Goal: Task Accomplishment & Management: Use online tool/utility

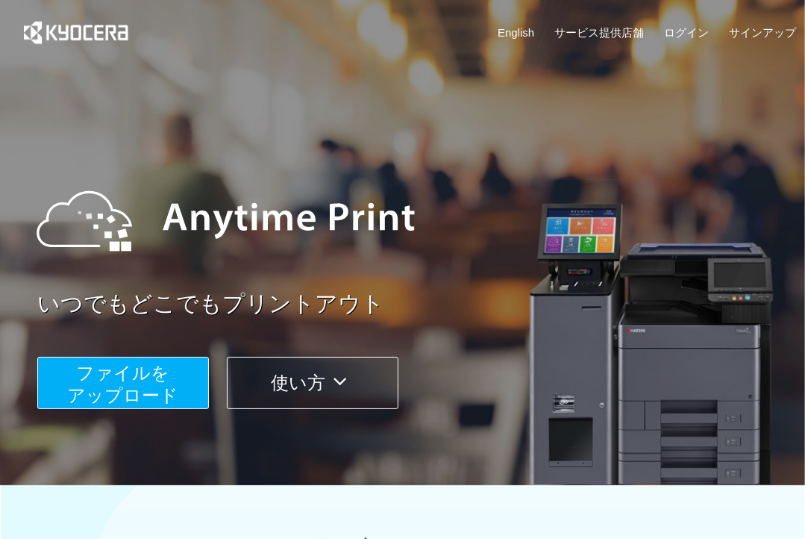
click at [163, 369] on span "ファイルを ​​アップロード" at bounding box center [123, 384] width 111 height 43
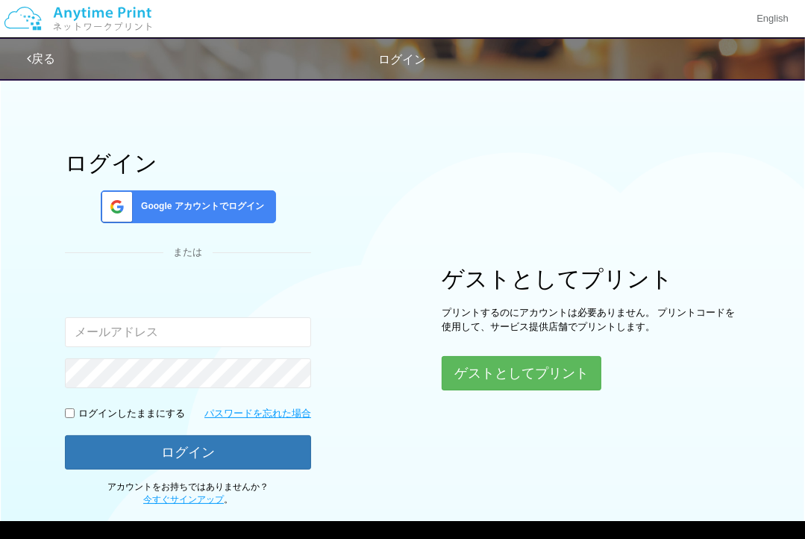
type input "[EMAIL_ADDRESS][DOMAIN_NAME]"
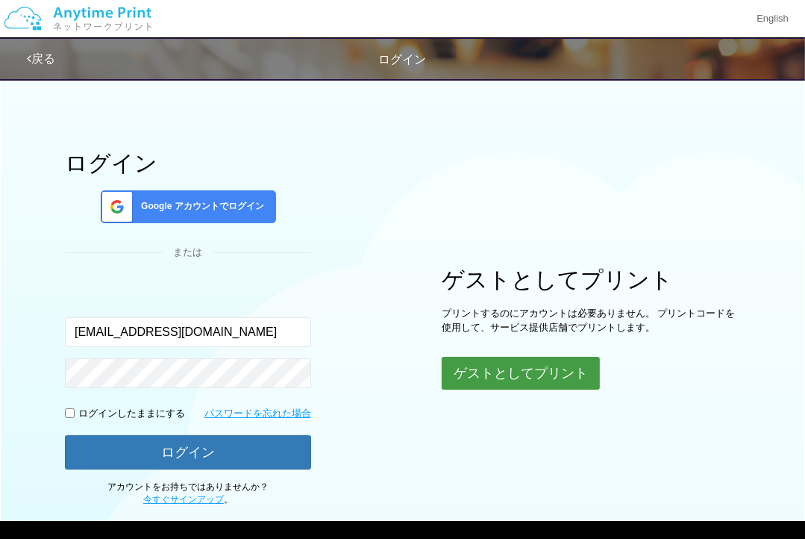
click at [486, 362] on button "ゲストとしてプリント" at bounding box center [521, 373] width 158 height 33
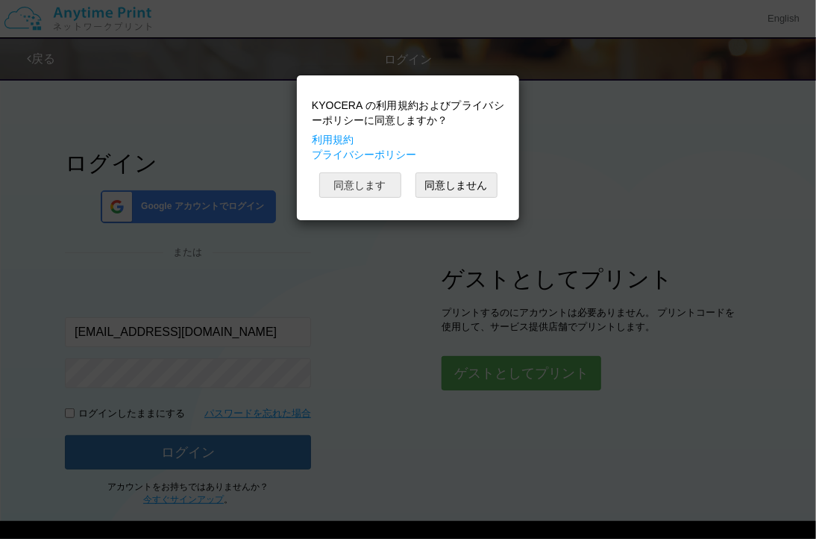
click at [347, 181] on button "同意します" at bounding box center [360, 184] width 82 height 25
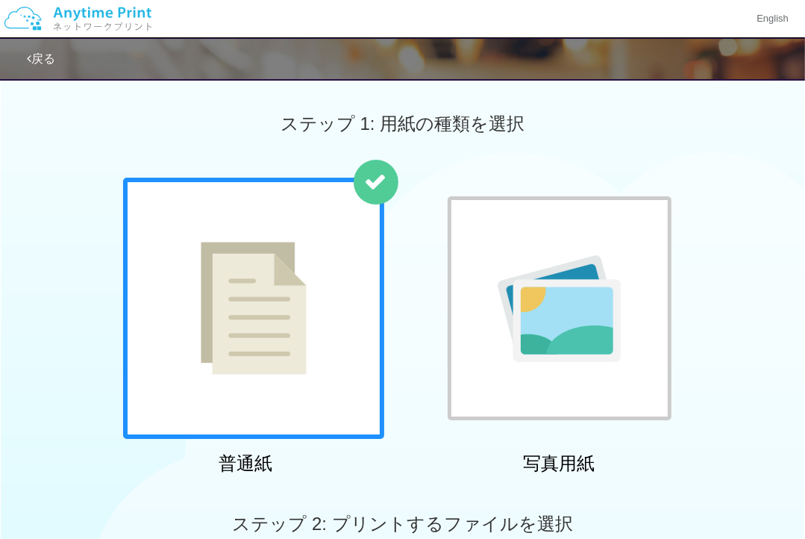
click at [563, 222] on div at bounding box center [560, 308] width 224 height 224
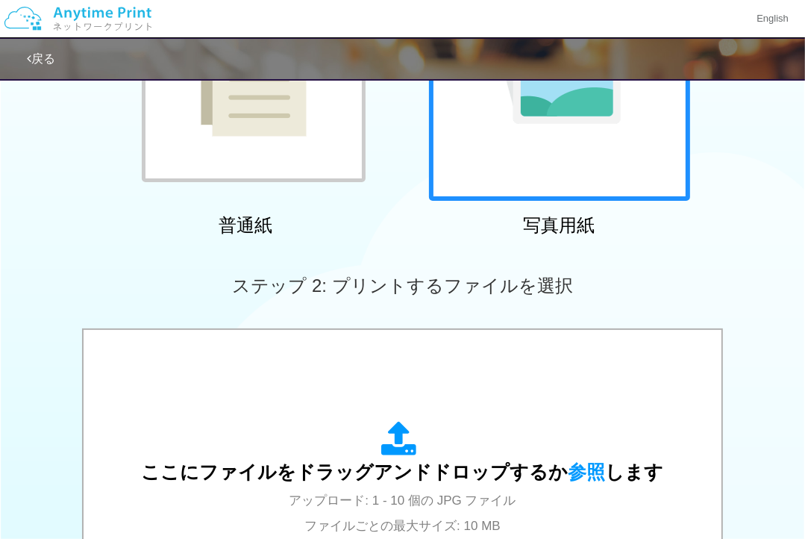
scroll to position [298, 0]
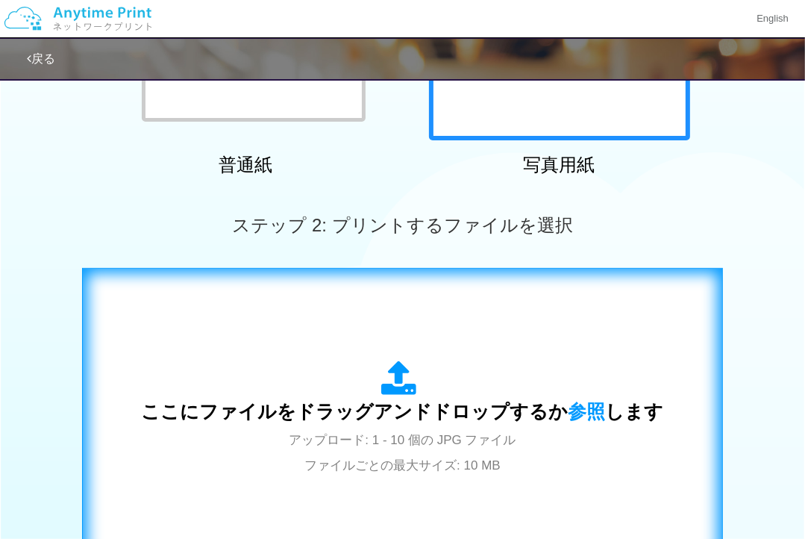
click at [484, 335] on div "ここにファイルをドラッグアンドドロップするか 参照 します アップロード: 1 - 10 個の JPG ファイル ファイルごとの最大サイズ: 10 MB" at bounding box center [403, 418] width 610 height 270
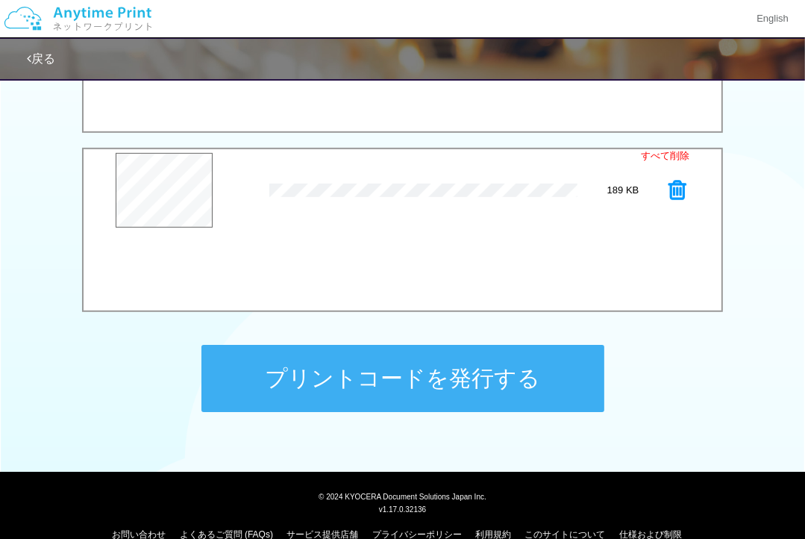
scroll to position [595, 0]
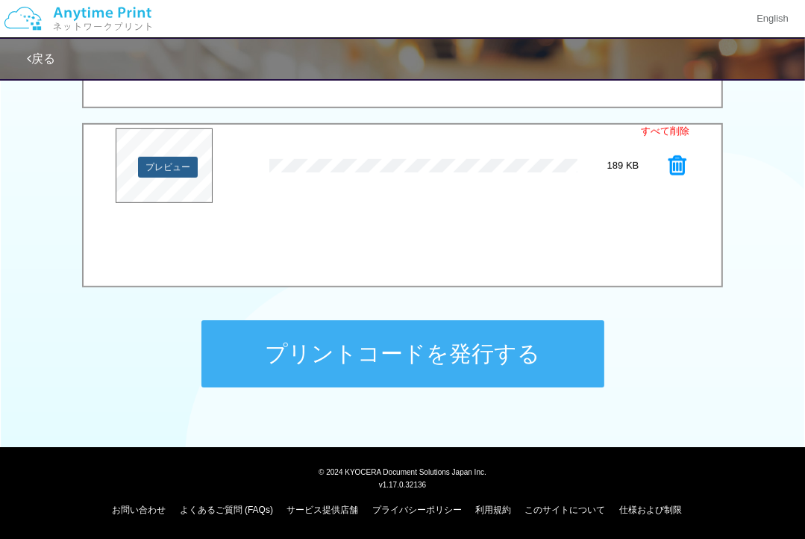
click at [169, 173] on button "プレビュー" at bounding box center [168, 167] width 60 height 21
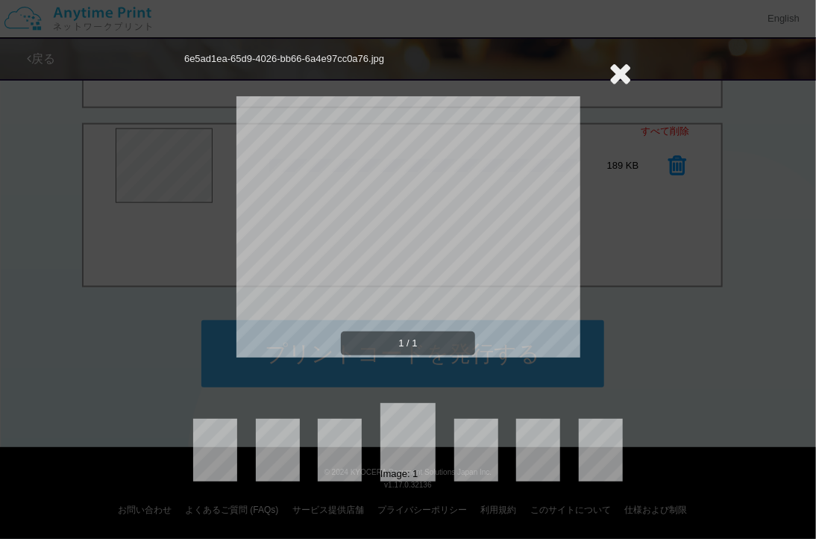
click at [624, 74] on icon at bounding box center [620, 73] width 23 height 30
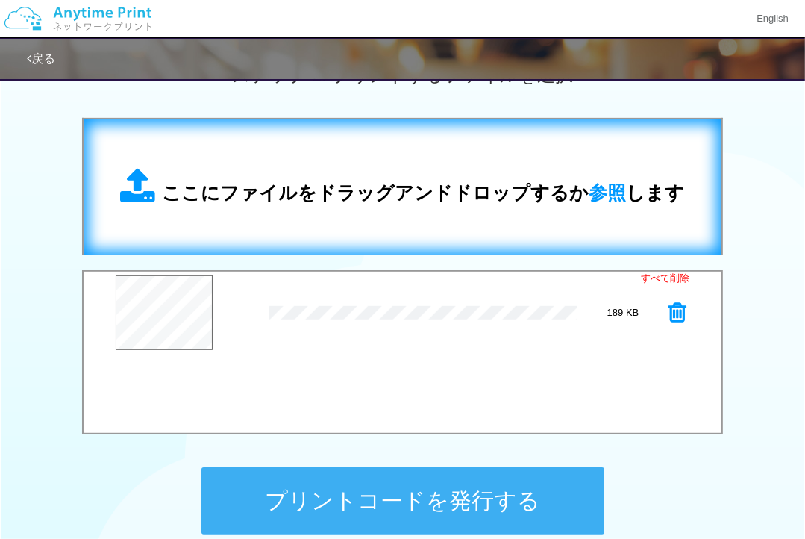
scroll to position [446, 0]
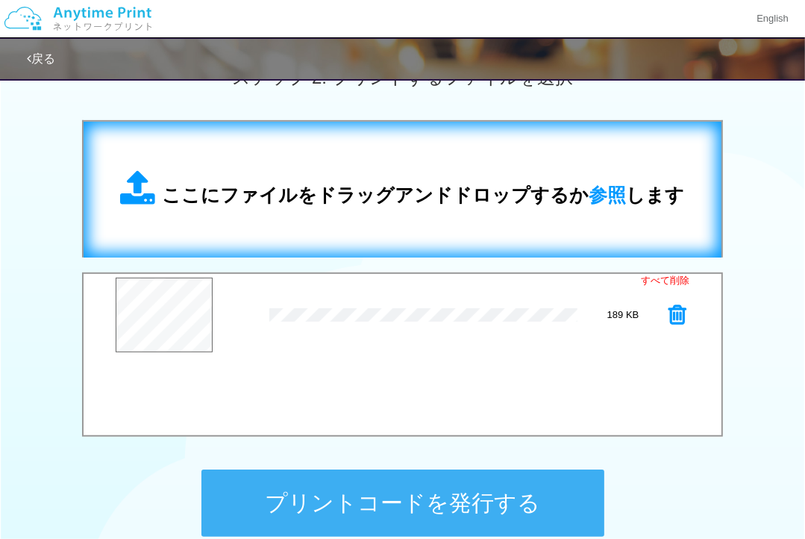
click at [409, 205] on span "ここにファイルをドラッグアンドドロップするか 参照 します" at bounding box center [424, 194] width 522 height 21
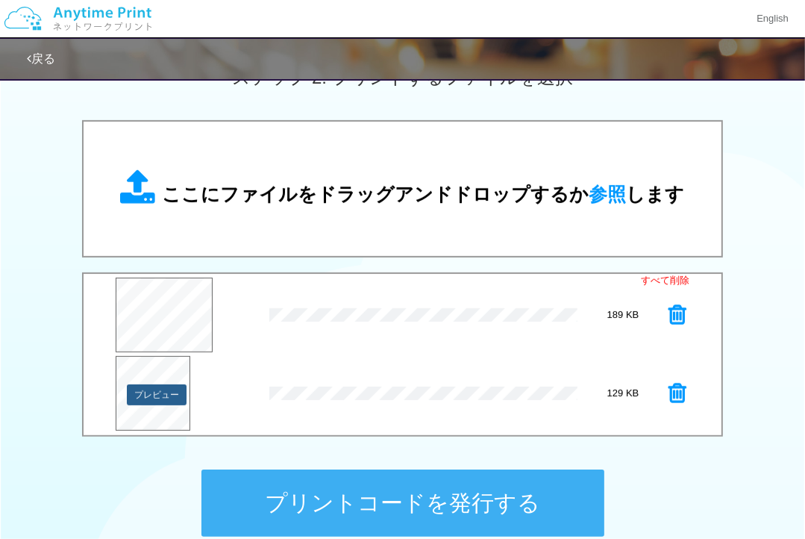
click at [158, 401] on button "プレビュー" at bounding box center [157, 394] width 60 height 21
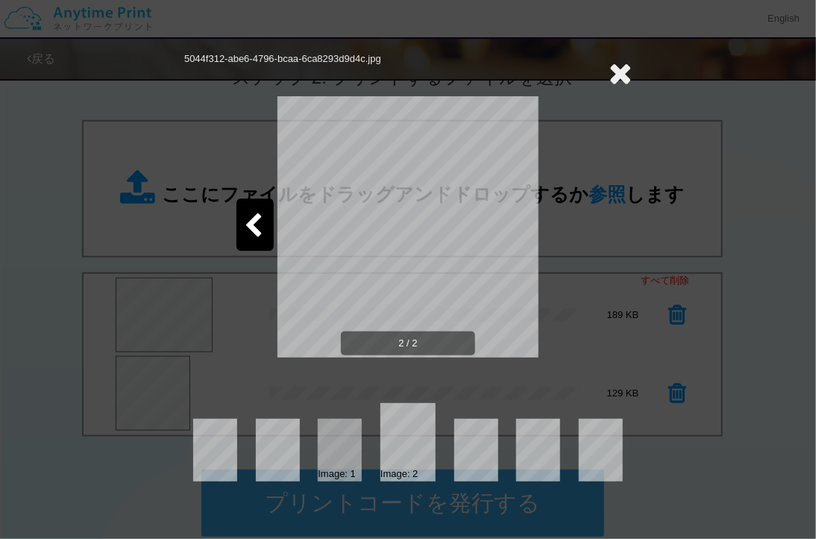
click at [246, 216] on icon at bounding box center [253, 226] width 19 height 26
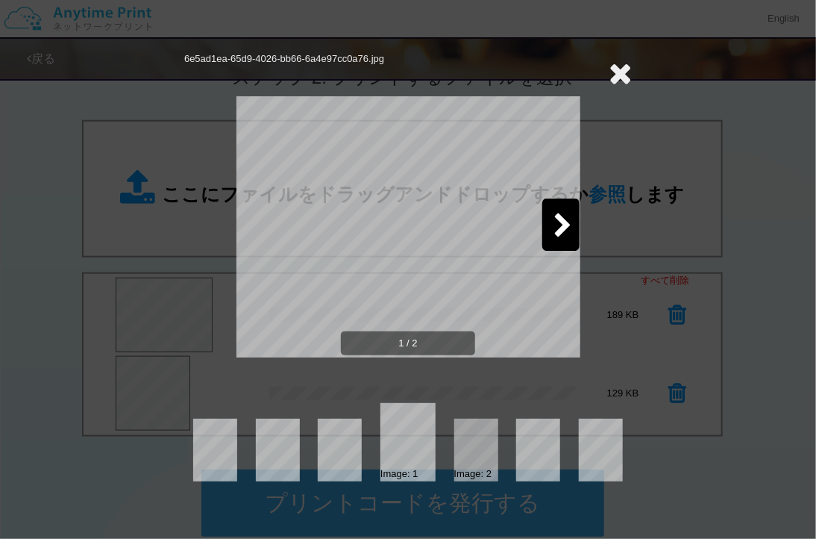
click at [621, 66] on icon at bounding box center [620, 73] width 23 height 30
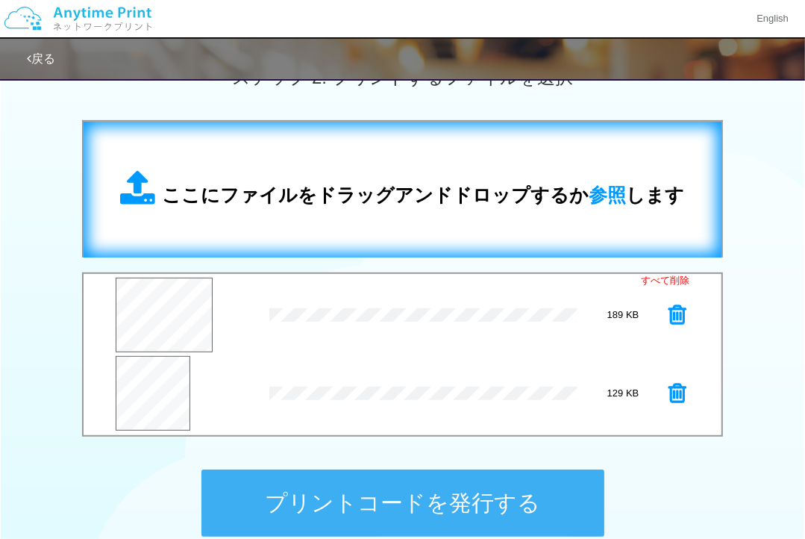
click at [418, 171] on div "ここにファイルをドラッグアンドドロップするか 参照 します" at bounding box center [403, 189] width 564 height 39
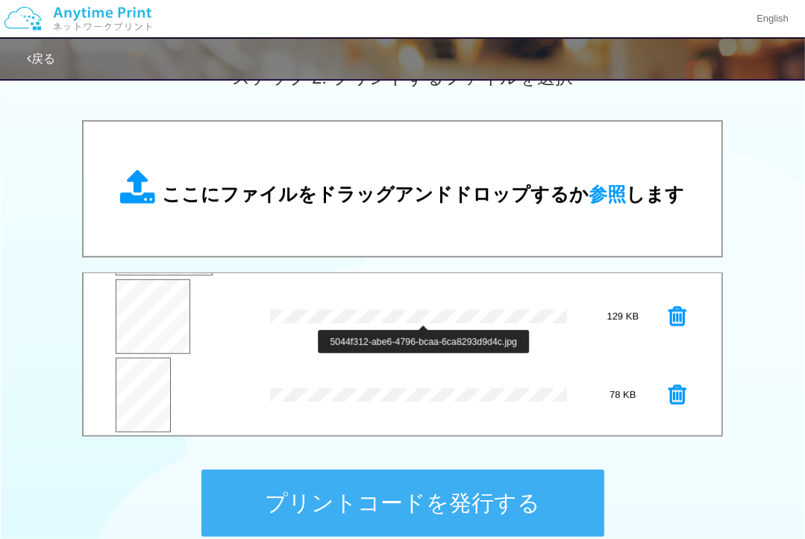
scroll to position [78, 0]
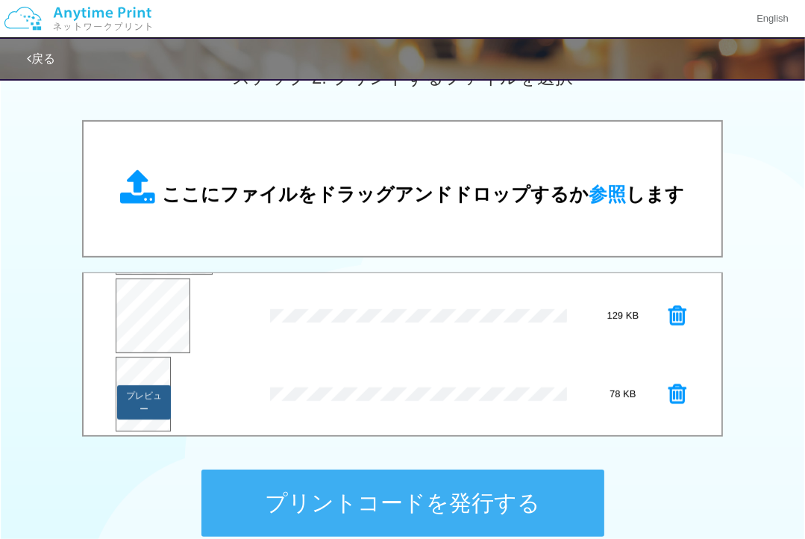
click at [131, 397] on button "プレビュー" at bounding box center [144, 402] width 54 height 34
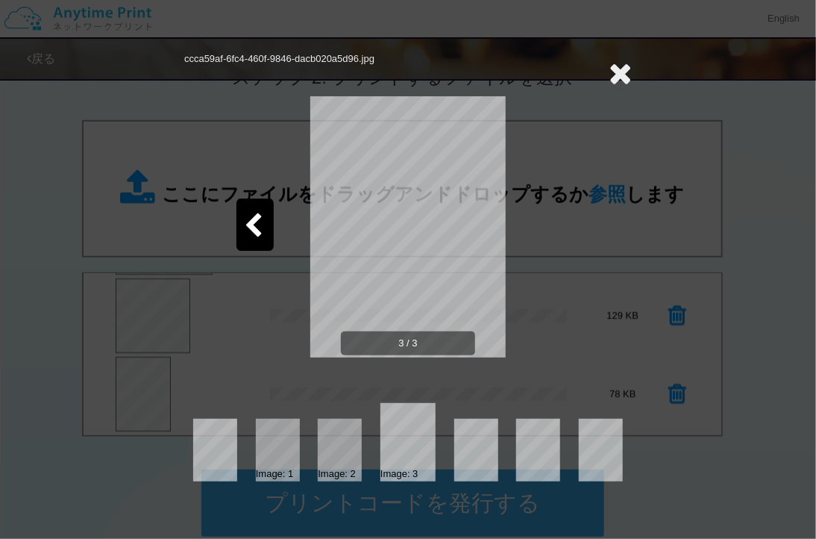
click at [254, 210] on div at bounding box center [254, 224] width 37 height 52
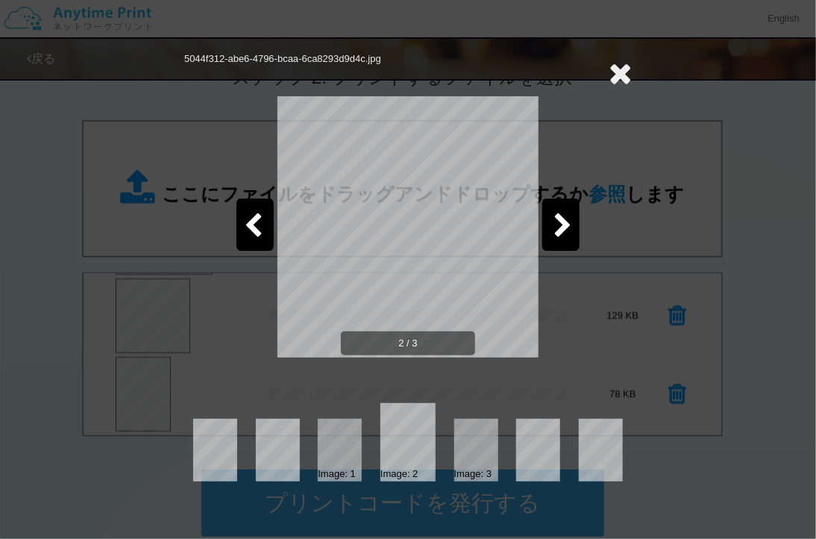
click at [254, 210] on div at bounding box center [254, 224] width 37 height 52
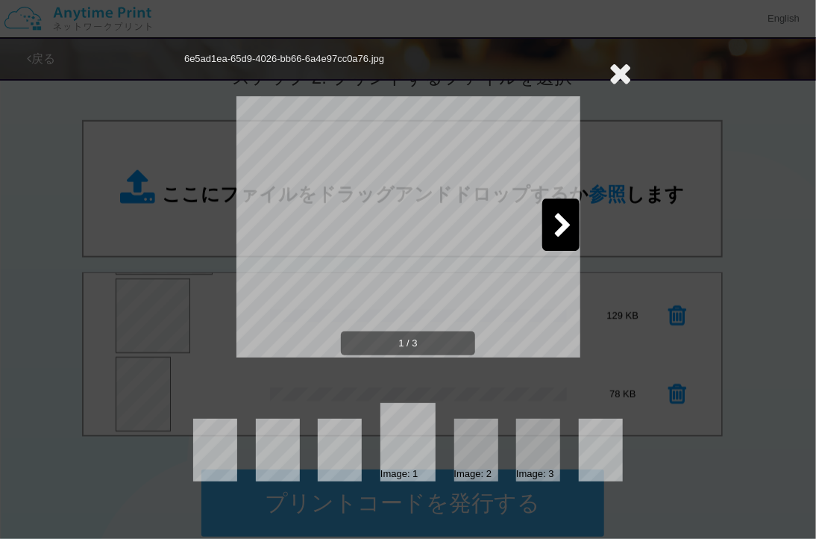
click at [619, 67] on icon at bounding box center [620, 73] width 23 height 30
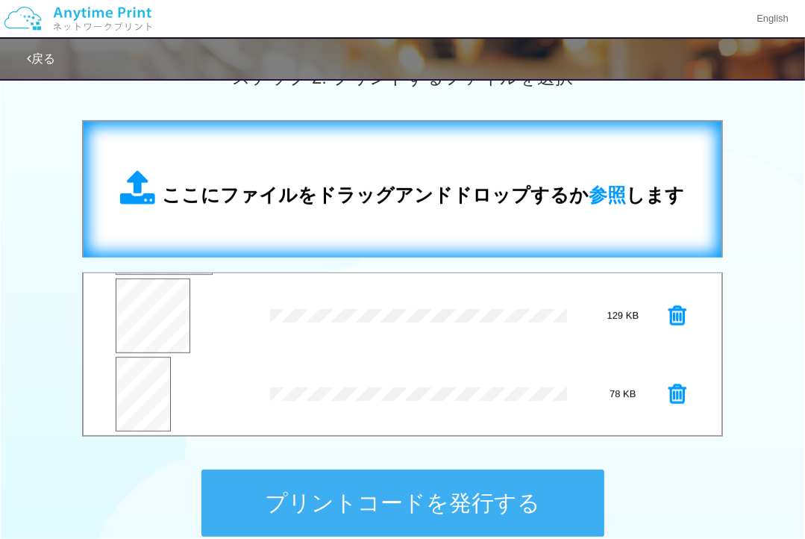
click at [424, 172] on div "ここにファイルをドラッグアンドドロップするか 参照 します" at bounding box center [403, 189] width 564 height 39
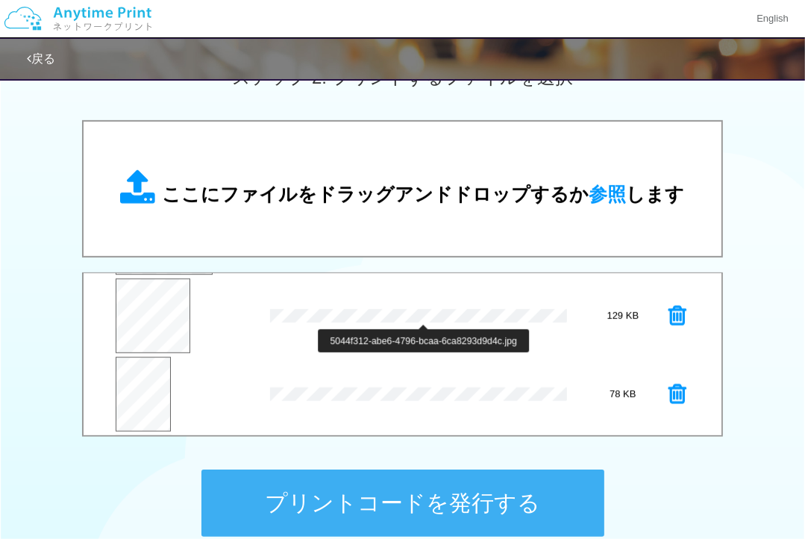
scroll to position [155, 0]
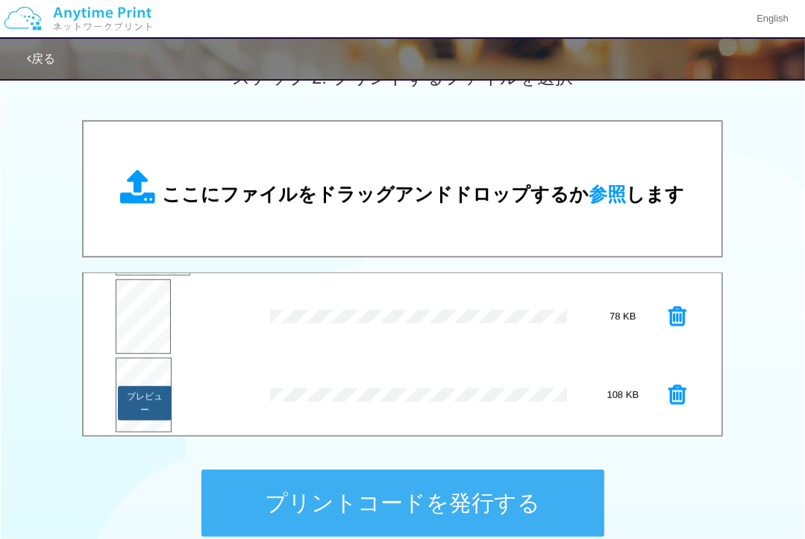
click at [138, 386] on button "プレビュー" at bounding box center [145, 403] width 54 height 34
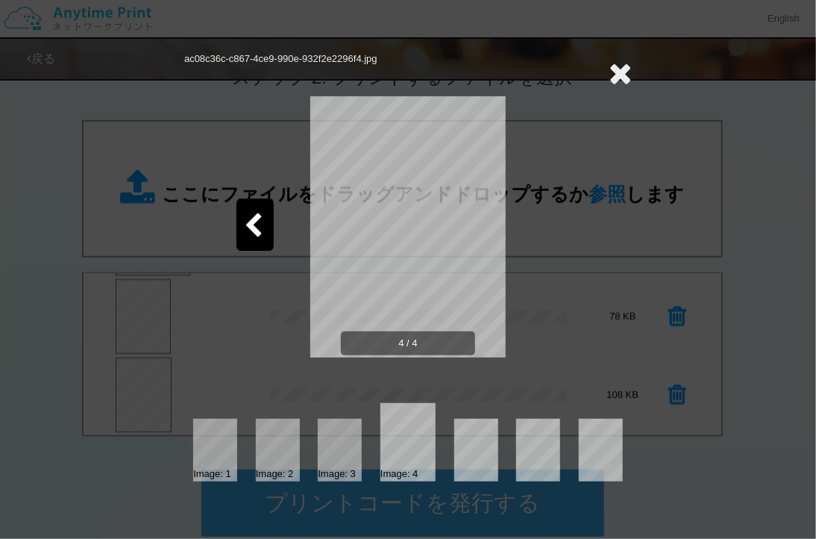
click at [618, 71] on icon at bounding box center [620, 73] width 23 height 30
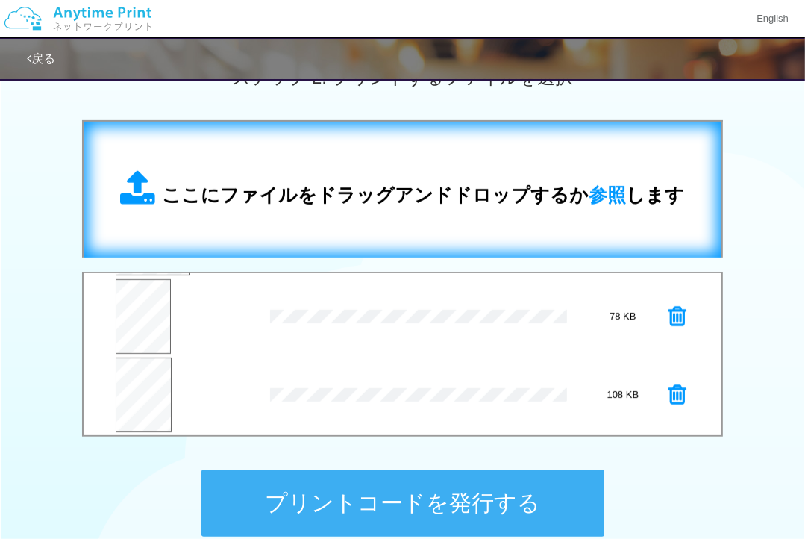
click at [434, 178] on div "ここにファイルをドラッグアンドドロップするか 参照 します" at bounding box center [403, 189] width 564 height 39
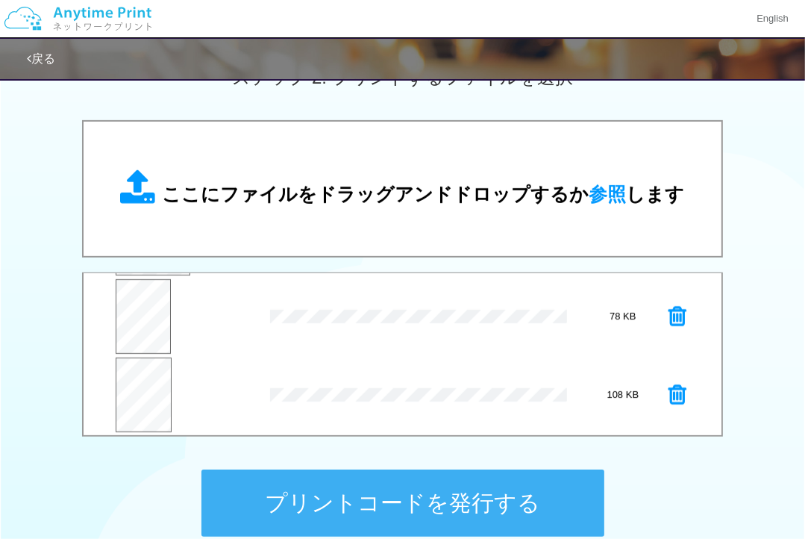
click at [668, 307] on icon at bounding box center [677, 316] width 18 height 22
click at [668, 389] on icon at bounding box center [677, 394] width 18 height 22
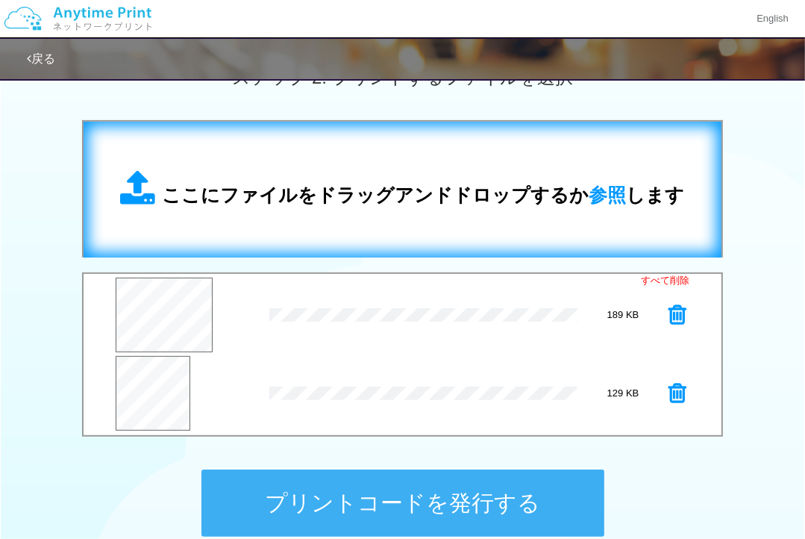
click at [510, 184] on span "ここにファイルをドラッグアンドドロップするか 参照 します" at bounding box center [424, 194] width 522 height 21
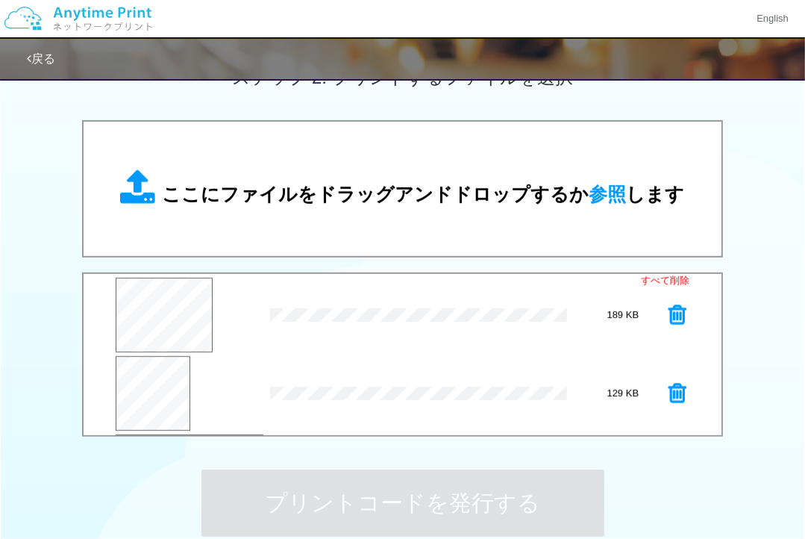
scroll to position [75, 0]
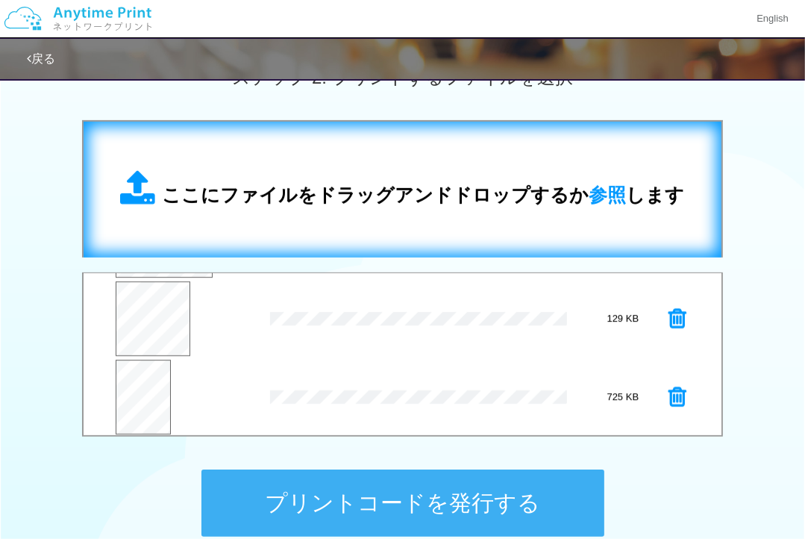
click at [404, 170] on div "ここにファイルをドラッグアンドドロップするか 参照 します" at bounding box center [403, 189] width 564 height 39
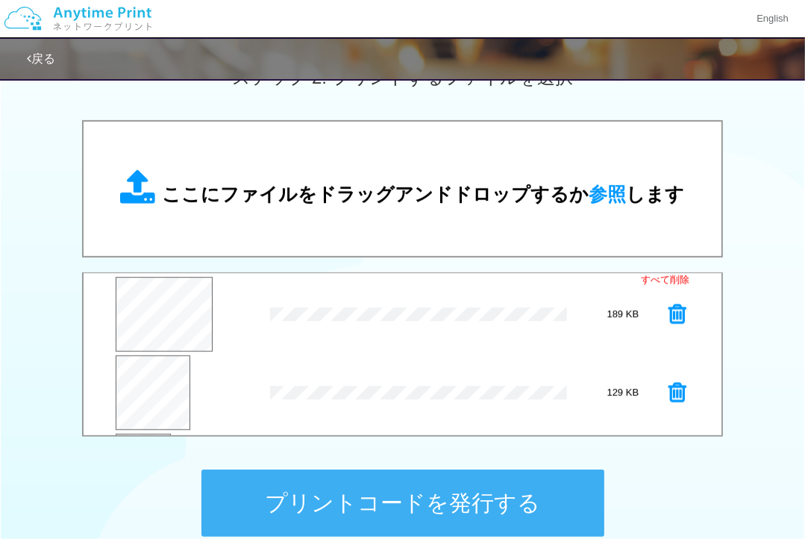
scroll to position [0, 0]
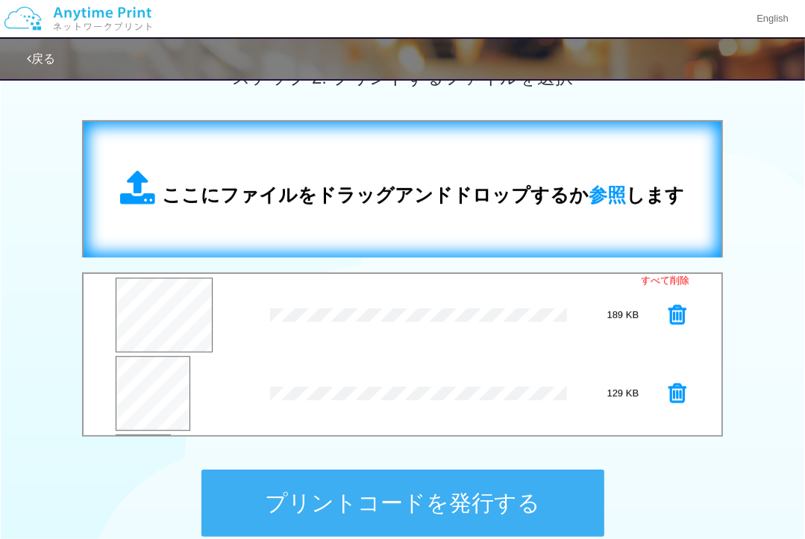
click at [374, 202] on span "ここにファイルをドラッグアンドドロップするか 参照 します" at bounding box center [424, 194] width 522 height 21
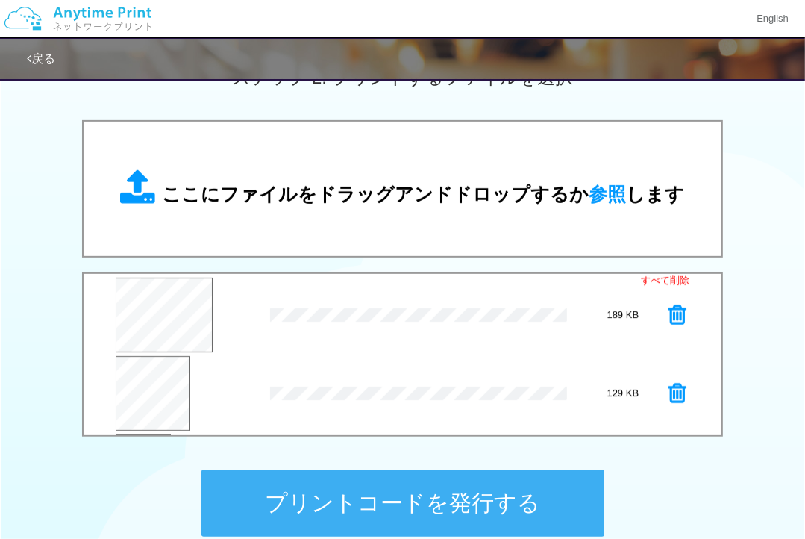
scroll to position [224, 0]
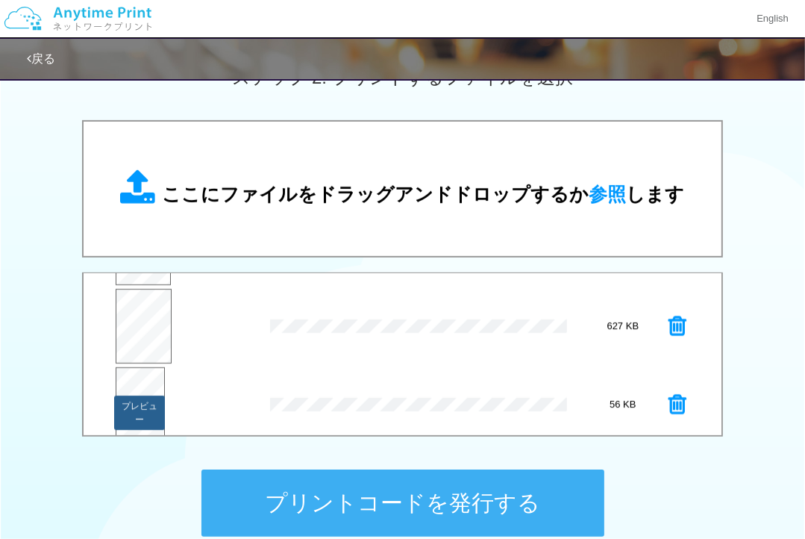
click at [144, 397] on button "プレビュー" at bounding box center [139, 412] width 51 height 34
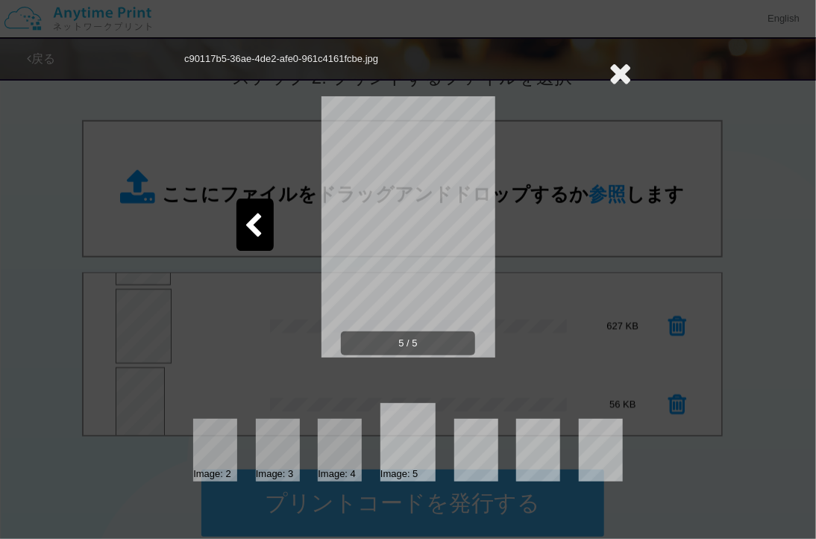
click at [617, 70] on icon at bounding box center [620, 73] width 23 height 30
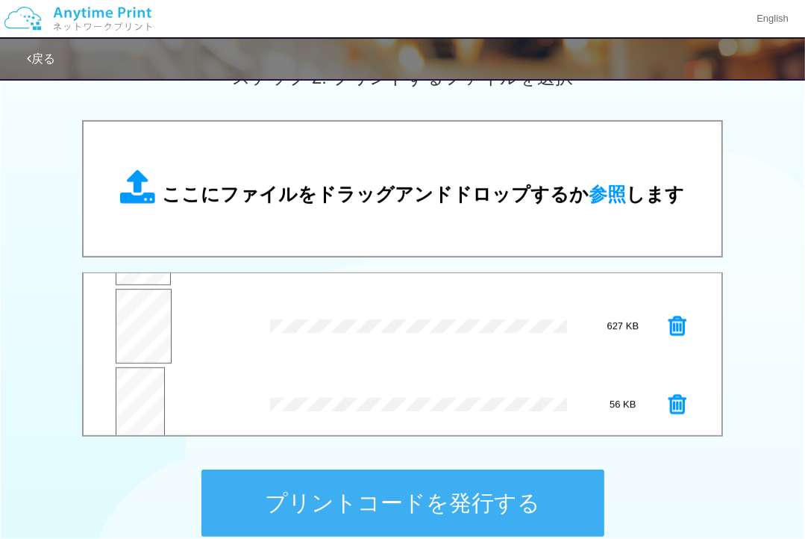
click at [451, 201] on span "ここにファイルをドラッグアンドドロップするか 参照 します" at bounding box center [424, 194] width 522 height 21
click at [139, 406] on button "プレビュー" at bounding box center [145, 416] width 54 height 34
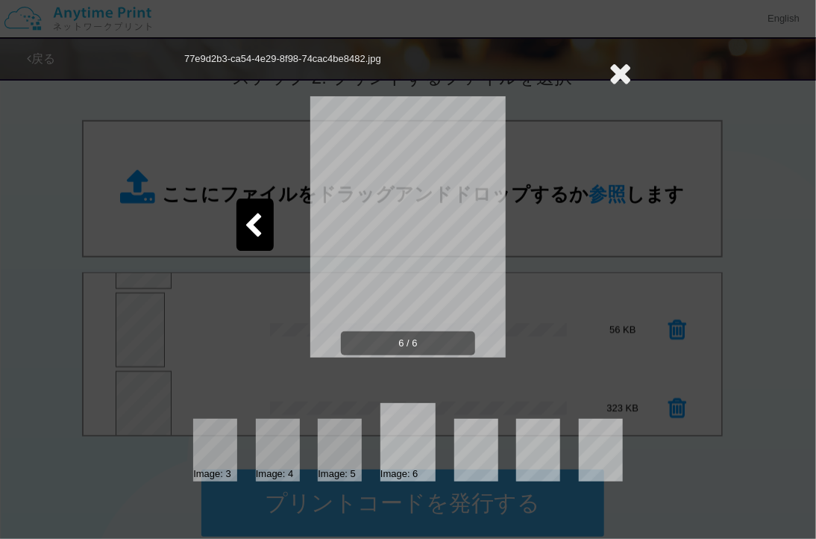
click at [624, 69] on icon at bounding box center [620, 73] width 23 height 30
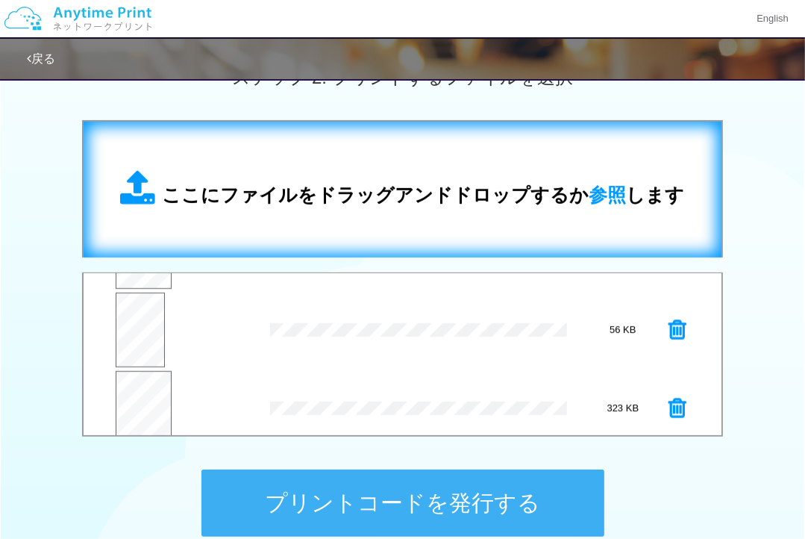
click at [396, 185] on span "ここにファイルをドラッグアンドドロップするか 参照 します" at bounding box center [424, 194] width 522 height 21
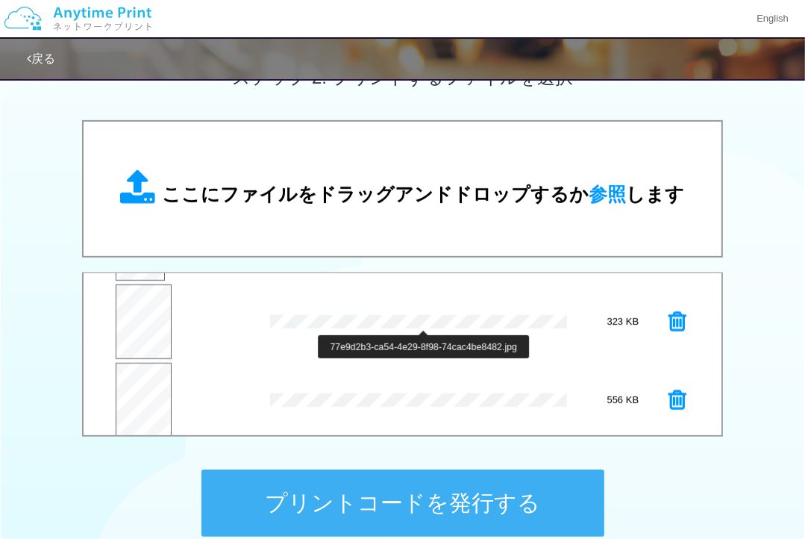
scroll to position [391, 0]
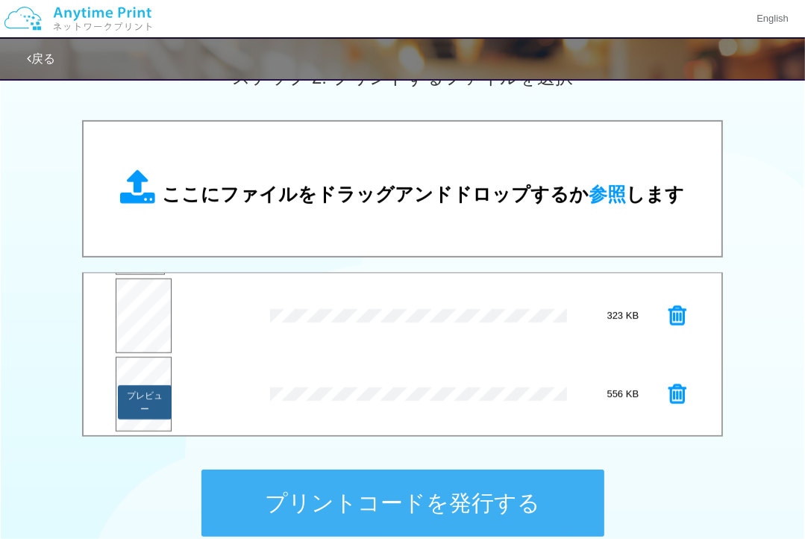
click at [150, 407] on button "プレビュー" at bounding box center [145, 402] width 54 height 34
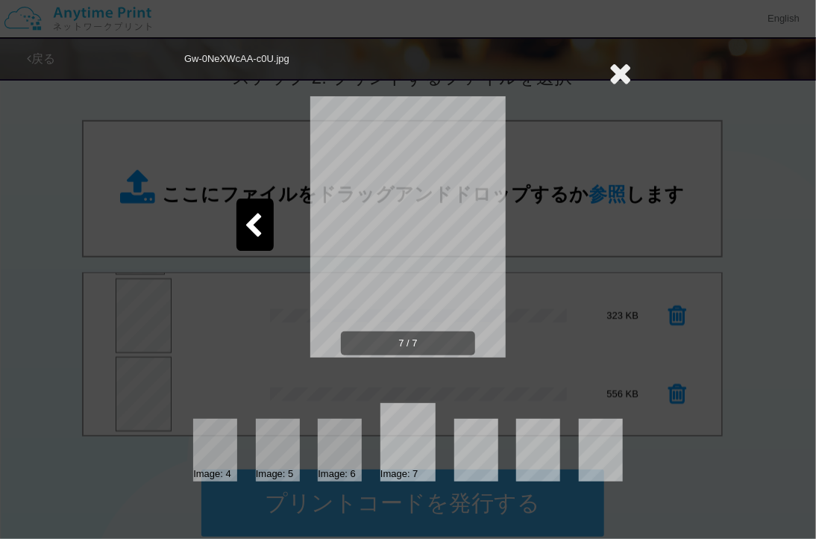
click at [621, 66] on icon at bounding box center [620, 73] width 23 height 30
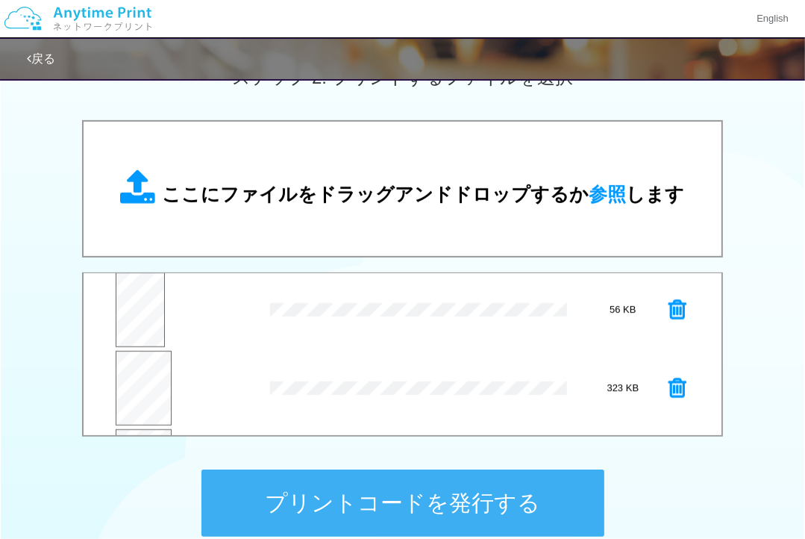
scroll to position [242, 0]
click at [134, 382] on button "プレビュー" at bounding box center [139, 394] width 51 height 34
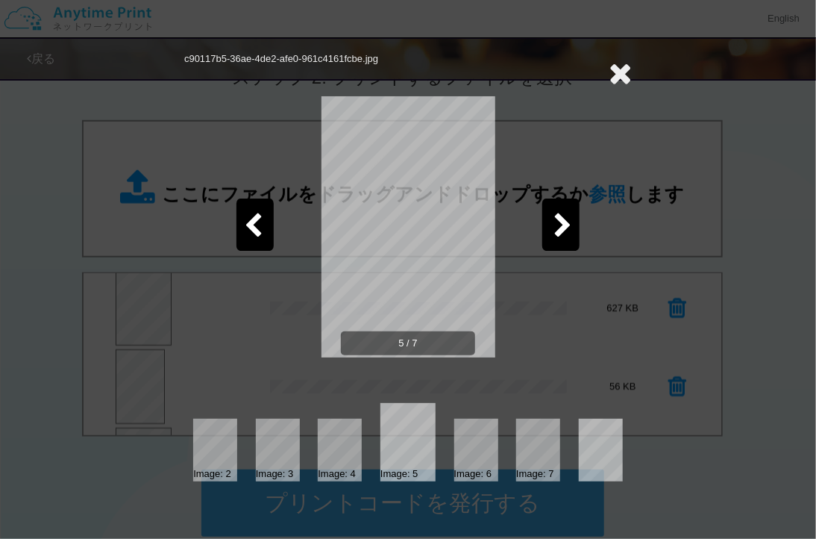
click at [551, 225] on div at bounding box center [560, 224] width 37 height 52
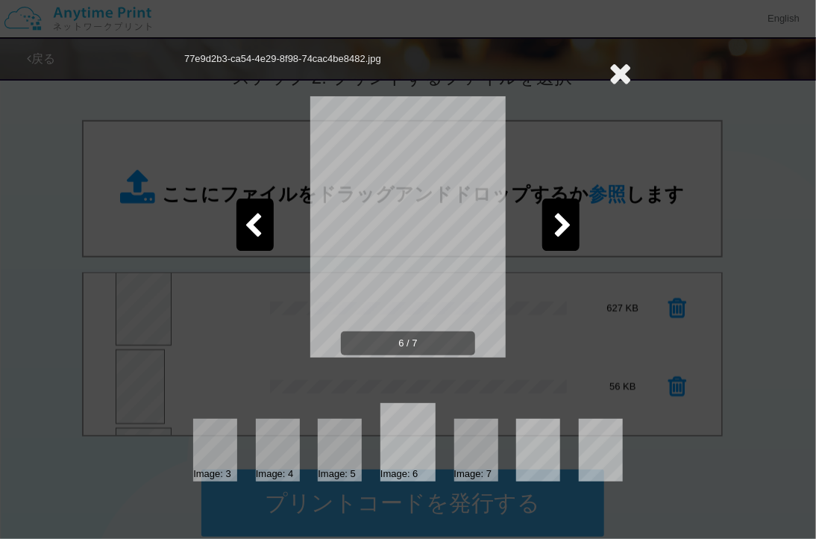
click at [551, 225] on div at bounding box center [560, 224] width 37 height 52
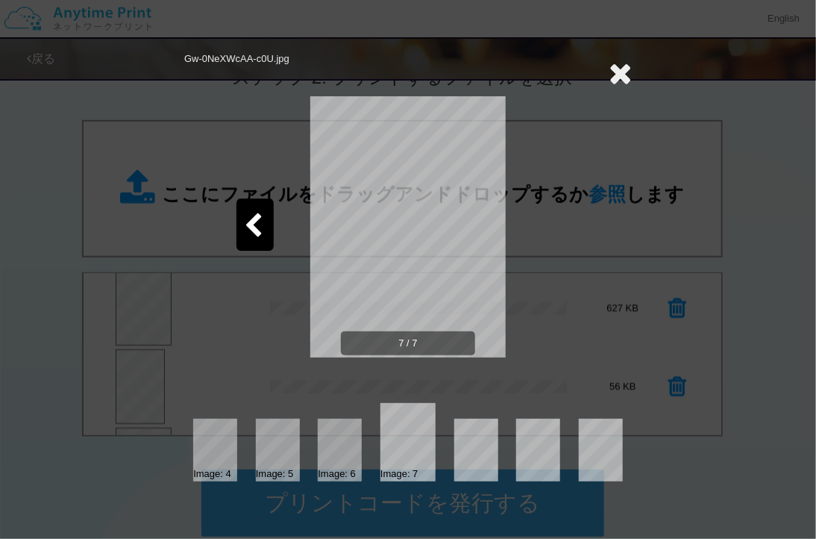
click at [249, 213] on icon at bounding box center [253, 226] width 19 height 26
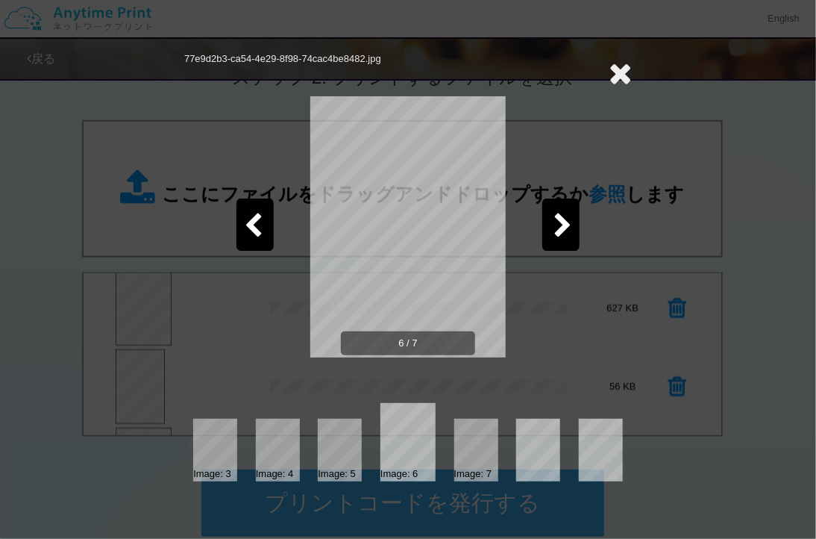
click at [249, 213] on icon at bounding box center [253, 226] width 19 height 26
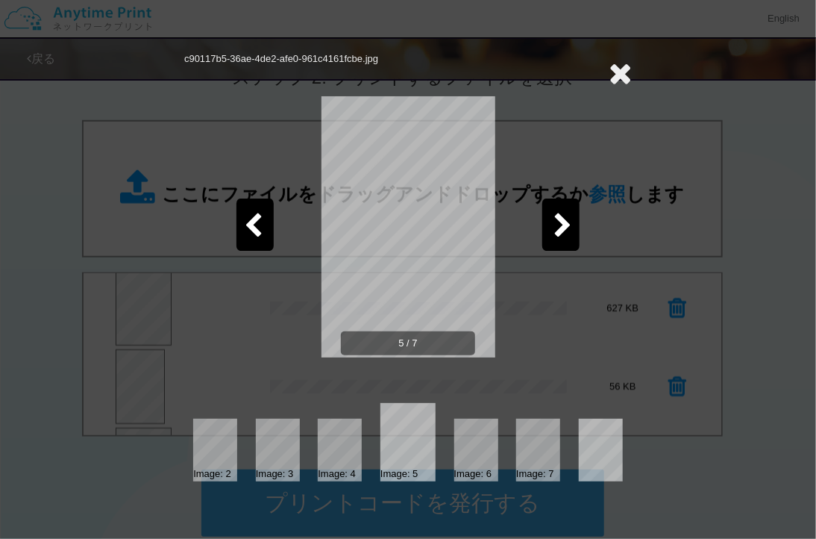
click at [558, 213] on icon at bounding box center [563, 226] width 19 height 26
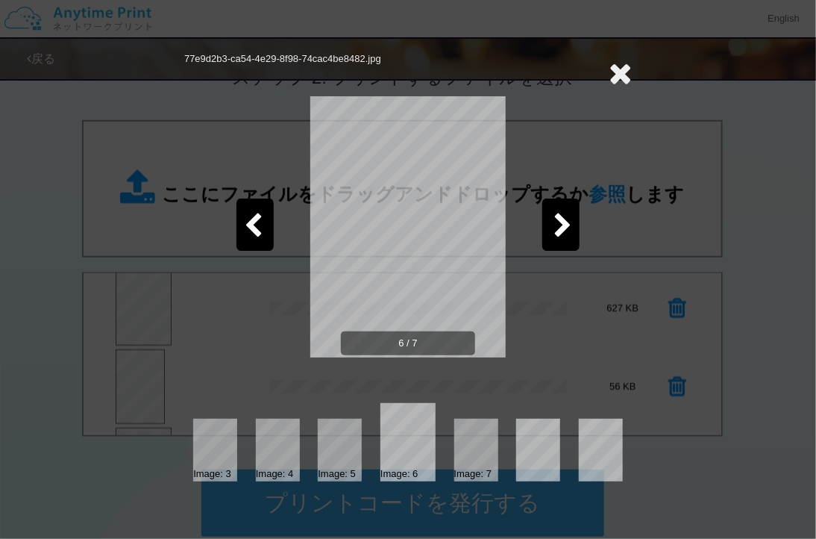
click at [558, 213] on icon at bounding box center [563, 226] width 19 height 26
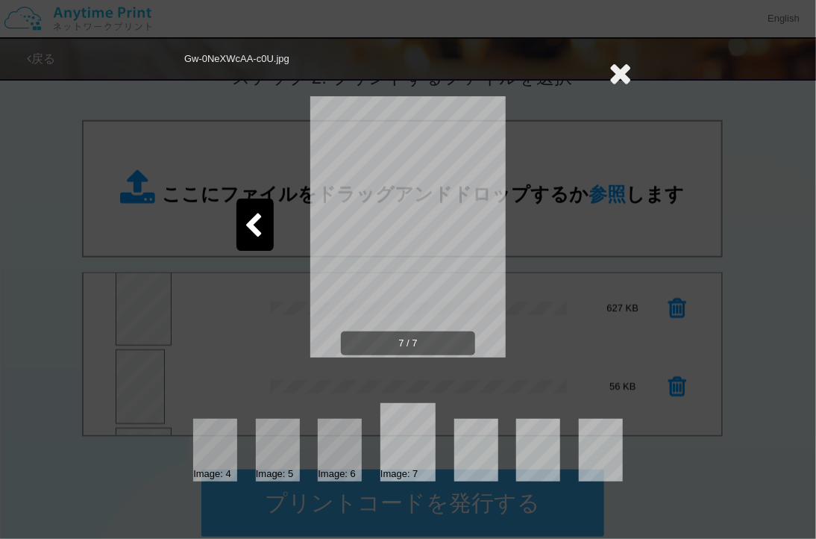
click at [261, 211] on div at bounding box center [254, 224] width 37 height 52
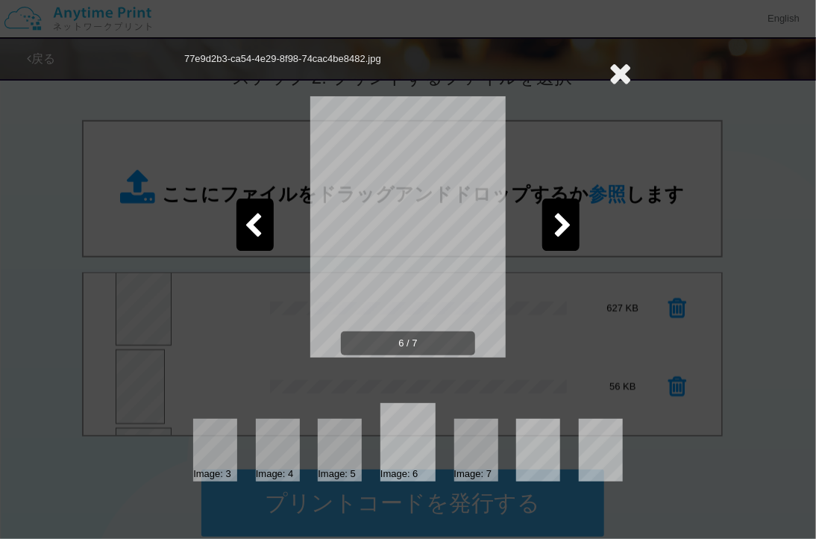
click at [261, 211] on div at bounding box center [254, 224] width 37 height 52
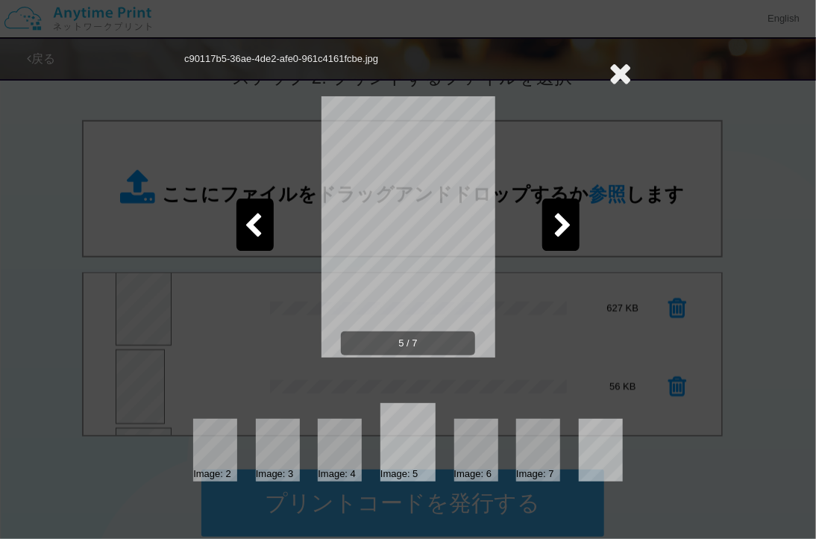
click at [261, 211] on div at bounding box center [254, 224] width 37 height 52
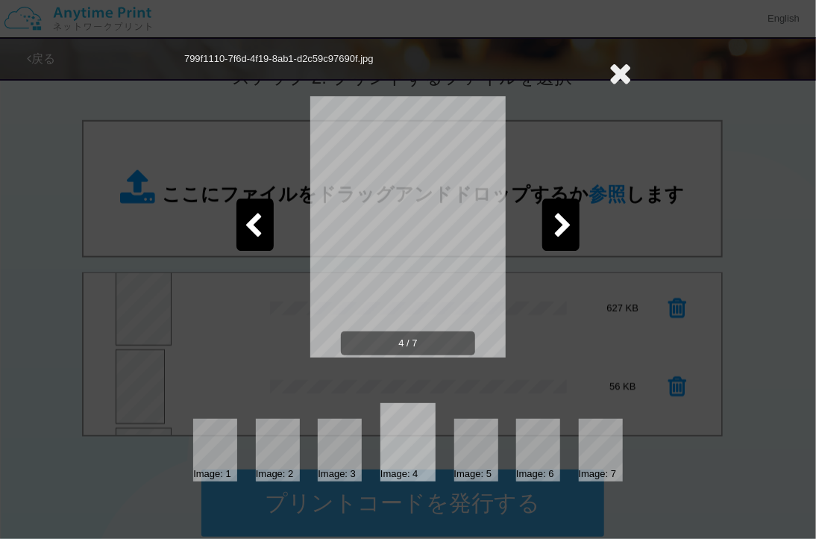
click at [261, 211] on div at bounding box center [254, 224] width 37 height 52
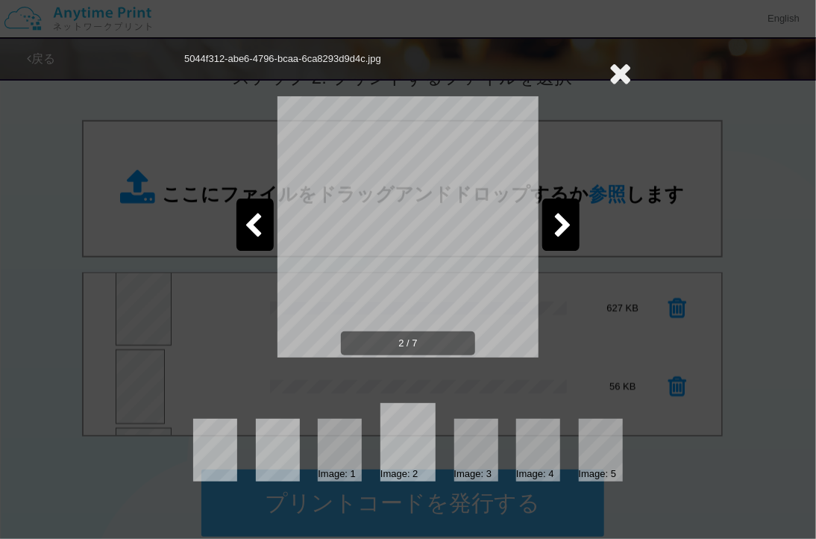
click at [261, 211] on div at bounding box center [254, 224] width 37 height 52
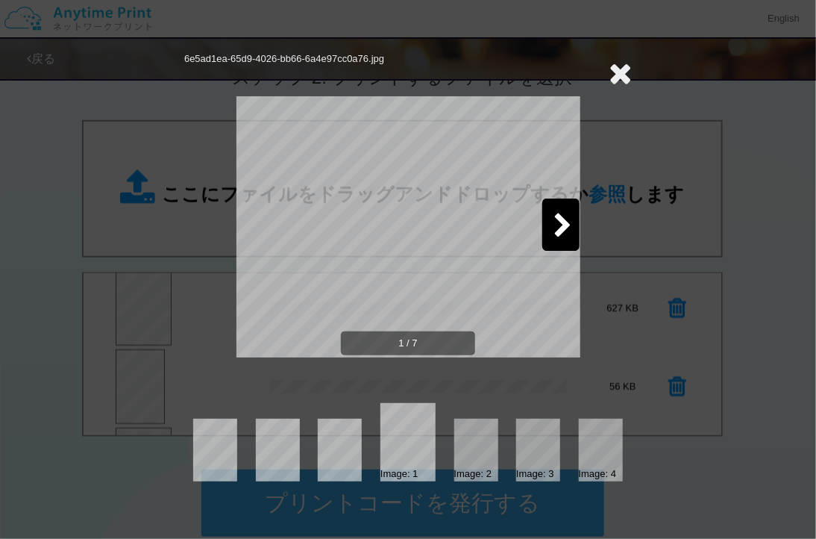
click at [612, 63] on icon at bounding box center [620, 73] width 23 height 30
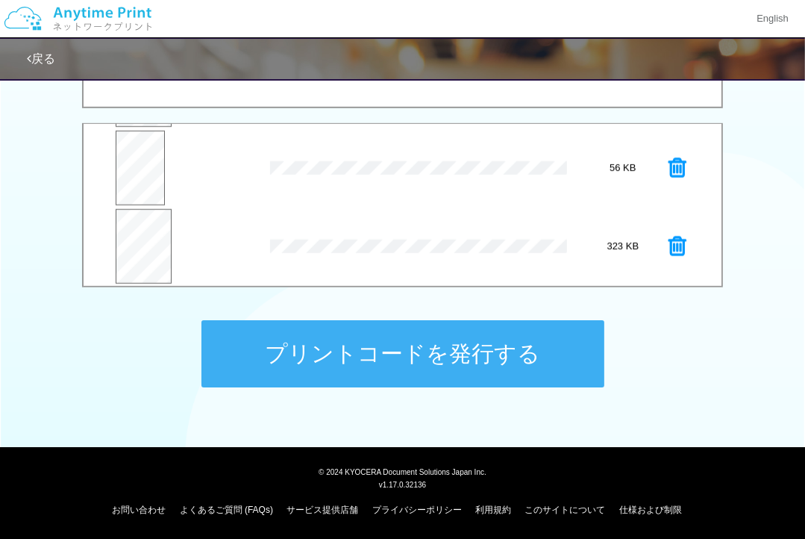
scroll to position [391, 0]
click at [379, 334] on button "プリントコードを発行する" at bounding box center [402, 353] width 403 height 67
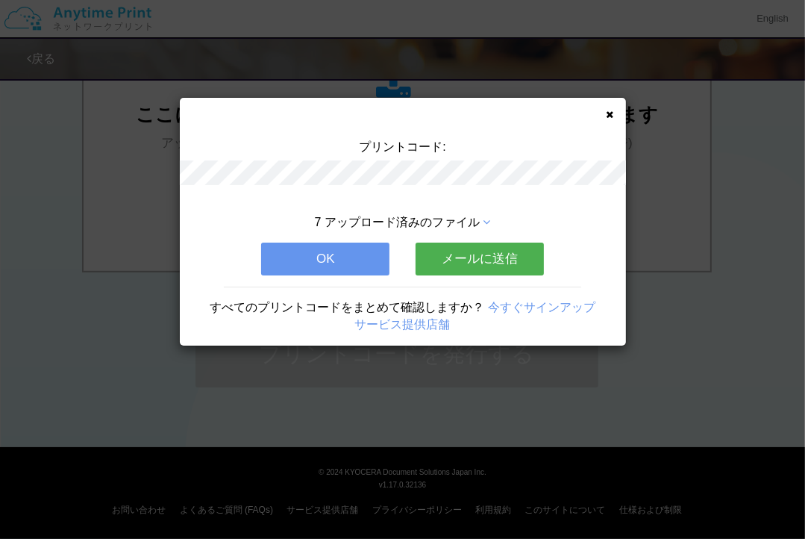
scroll to position [0, 0]
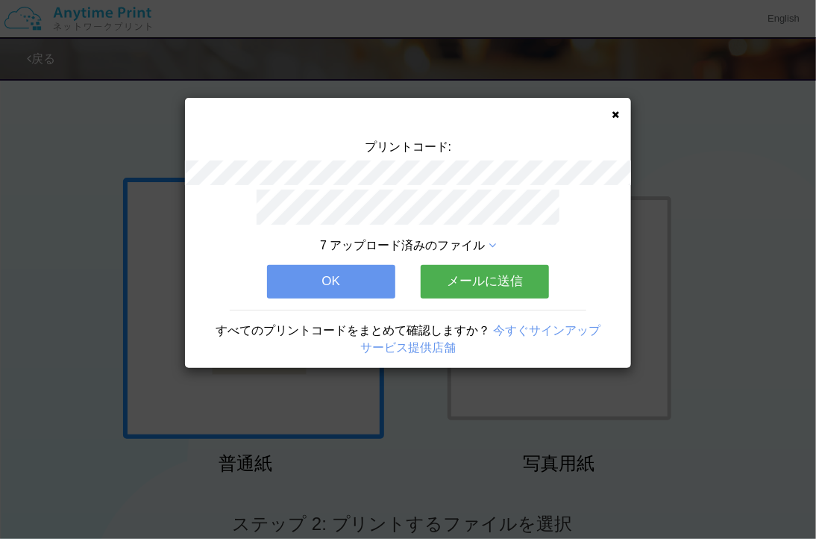
click at [342, 281] on button "OK" at bounding box center [331, 281] width 128 height 33
